Goal: Find specific page/section: Find specific page/section

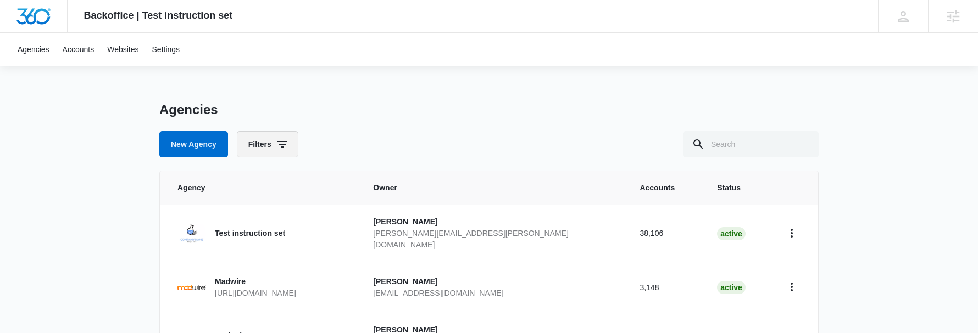
click at [285, 147] on icon "button" at bounding box center [282, 144] width 10 height 7
click at [255, 202] on icon at bounding box center [258, 200] width 10 height 10
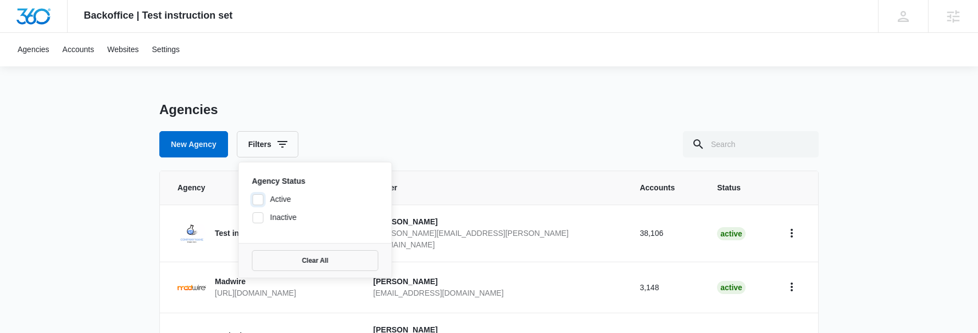
click at [253, 200] on input "Active" at bounding box center [252, 199] width 1 height 1
checkbox input "true"
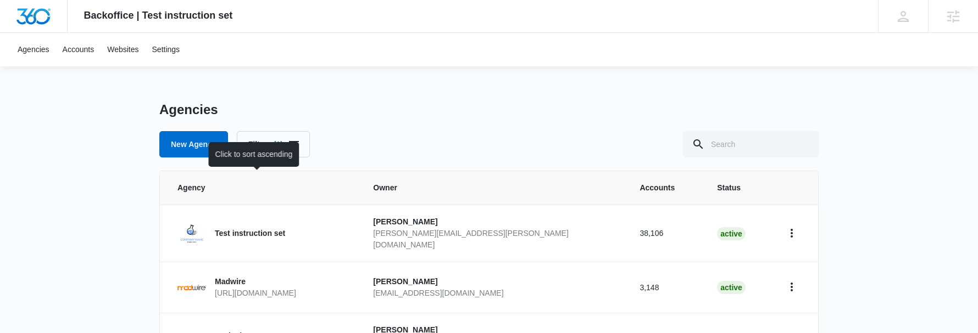
click at [200, 192] on span "Agency" at bounding box center [253, 188] width 153 height 12
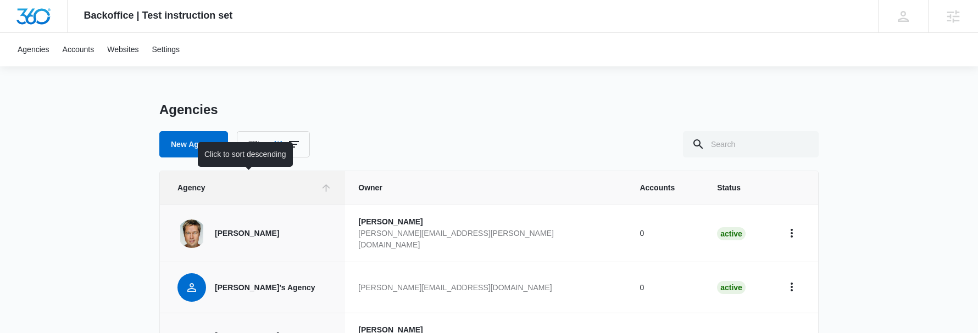
click at [205, 188] on span "Agency" at bounding box center [246, 188] width 138 height 12
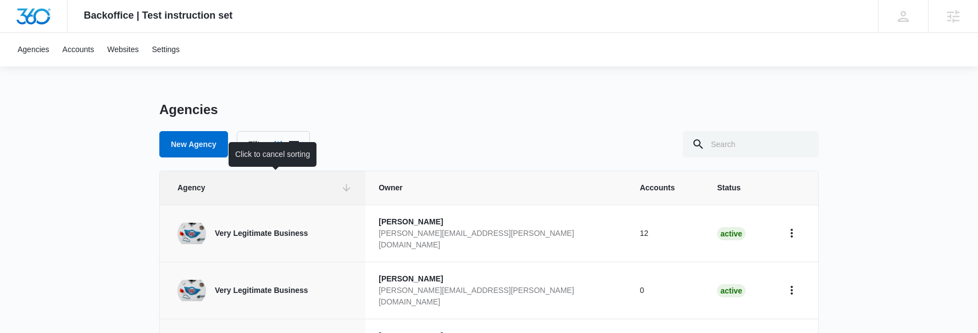
click at [205, 188] on span "Agency" at bounding box center [256, 188] width 159 height 12
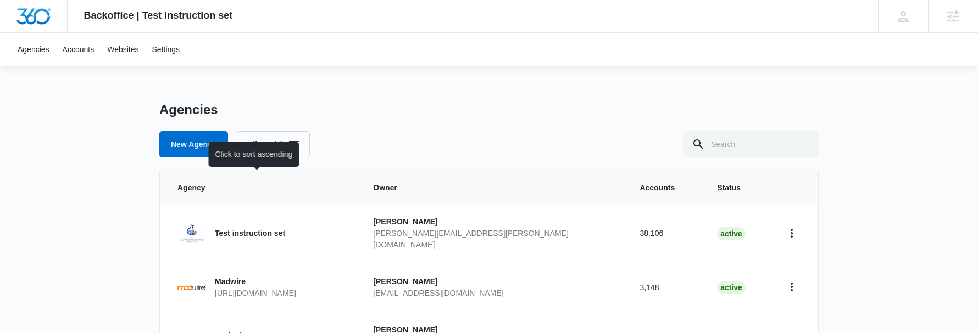
click at [225, 188] on span "Agency" at bounding box center [253, 188] width 153 height 12
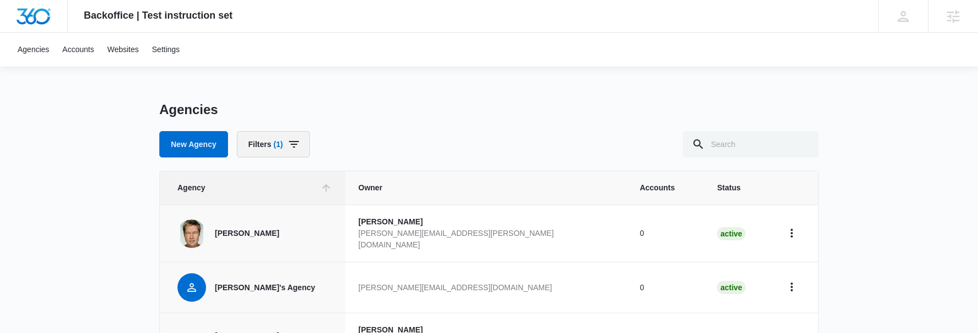
click at [291, 143] on icon "button" at bounding box center [293, 144] width 13 height 13
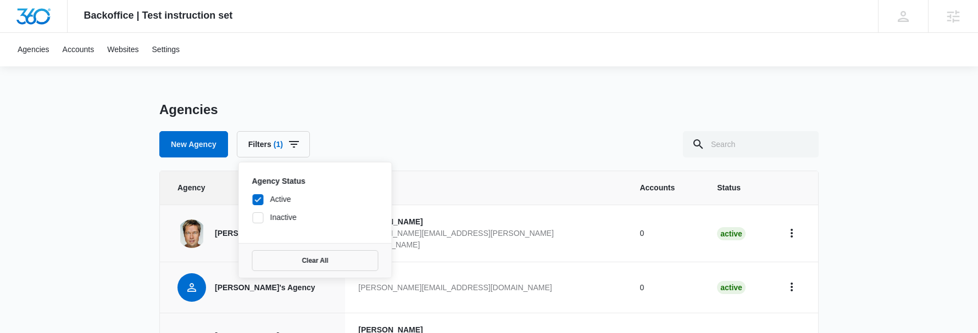
click at [256, 220] on icon at bounding box center [258, 217] width 7 height 5
click at [253, 218] on input "Inactive" at bounding box center [252, 218] width 1 height 1
checkbox input "true"
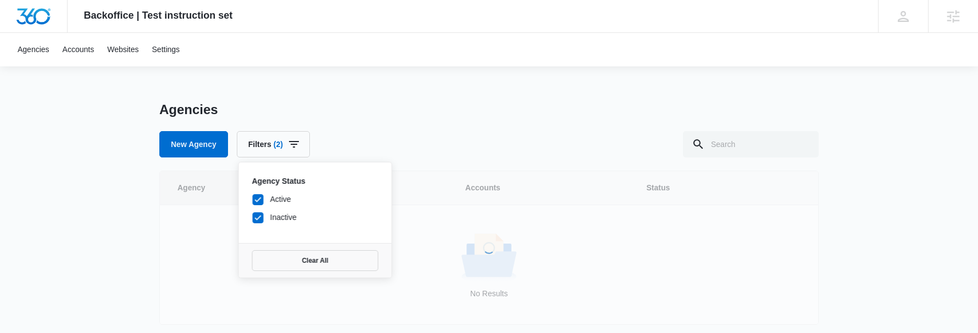
click at [257, 195] on icon at bounding box center [258, 200] width 10 height 10
click at [253, 199] on input "Active" at bounding box center [252, 199] width 1 height 1
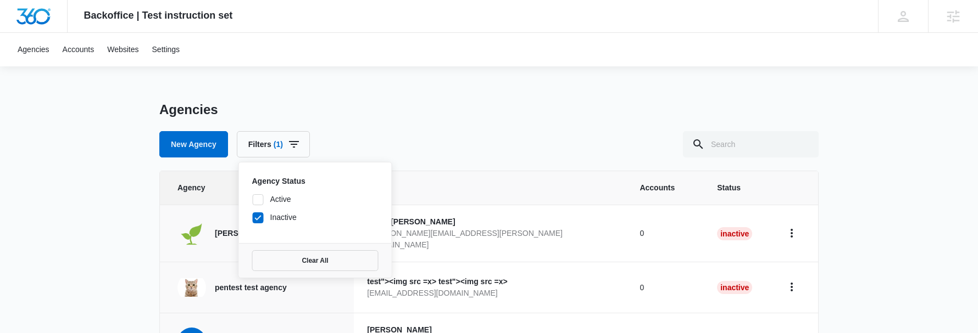
click at [257, 200] on icon at bounding box center [258, 199] width 7 height 5
click at [253, 200] on input "Active" at bounding box center [252, 199] width 1 height 1
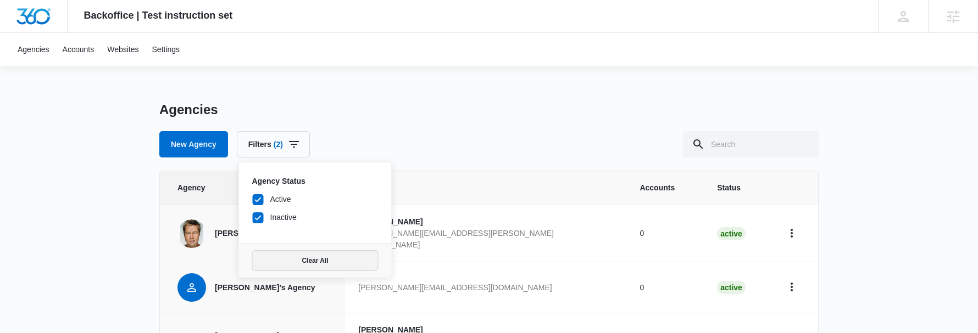
click at [309, 264] on button "Clear All" at bounding box center [315, 260] width 126 height 21
checkbox input "false"
click at [324, 263] on button "Clear All" at bounding box center [315, 260] width 126 height 21
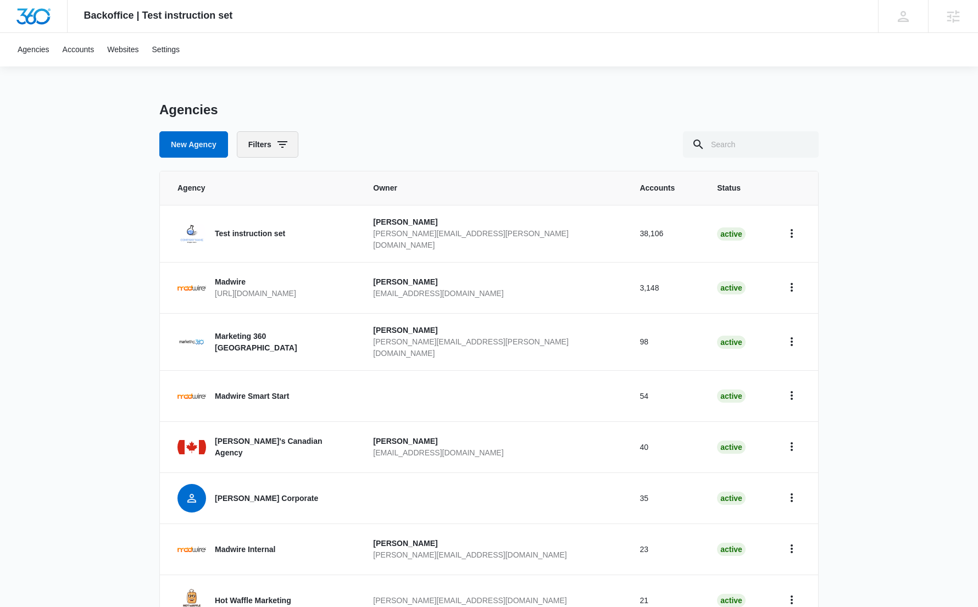
click at [274, 148] on button "Filters" at bounding box center [268, 144] width 62 height 26
click at [124, 197] on div "Backoffice | Test instruction set Apps Settings WC Weston Clark weston.clark@ma…" at bounding box center [489, 400] width 978 height 801
